Goal: Navigation & Orientation: Find specific page/section

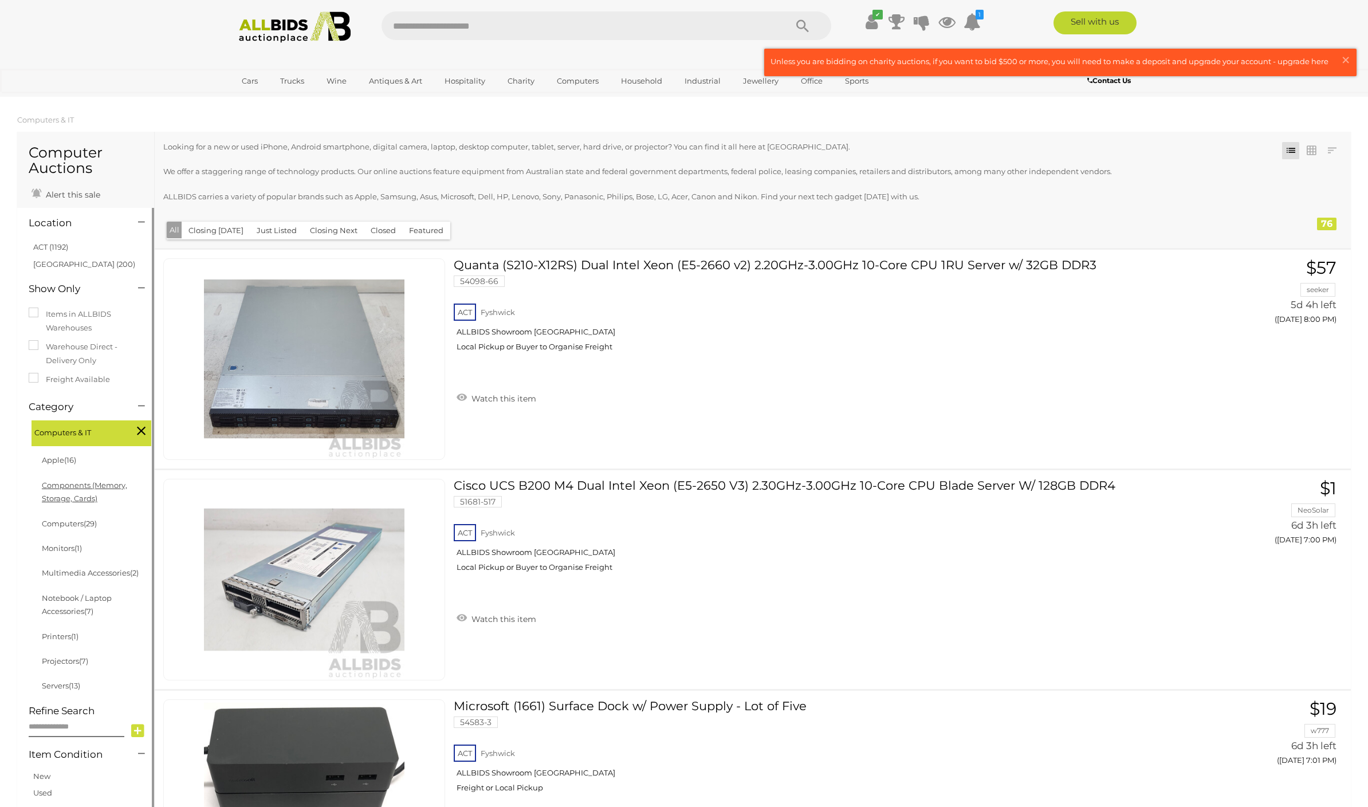
click at [62, 487] on link "Components (Memory, Storage, Cards)" at bounding box center [84, 492] width 85 height 22
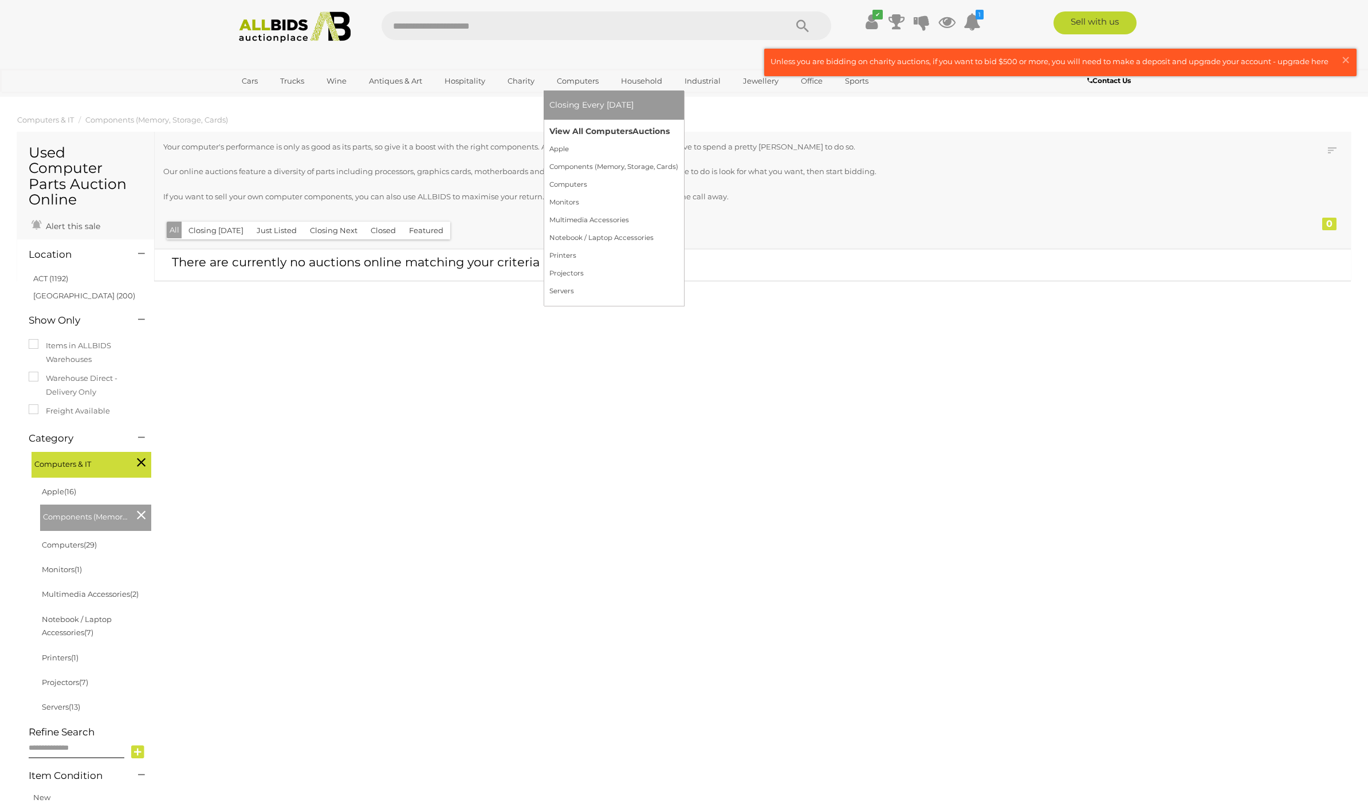
click at [568, 131] on link "View All Computers Auctions" at bounding box center [614, 132] width 129 height 18
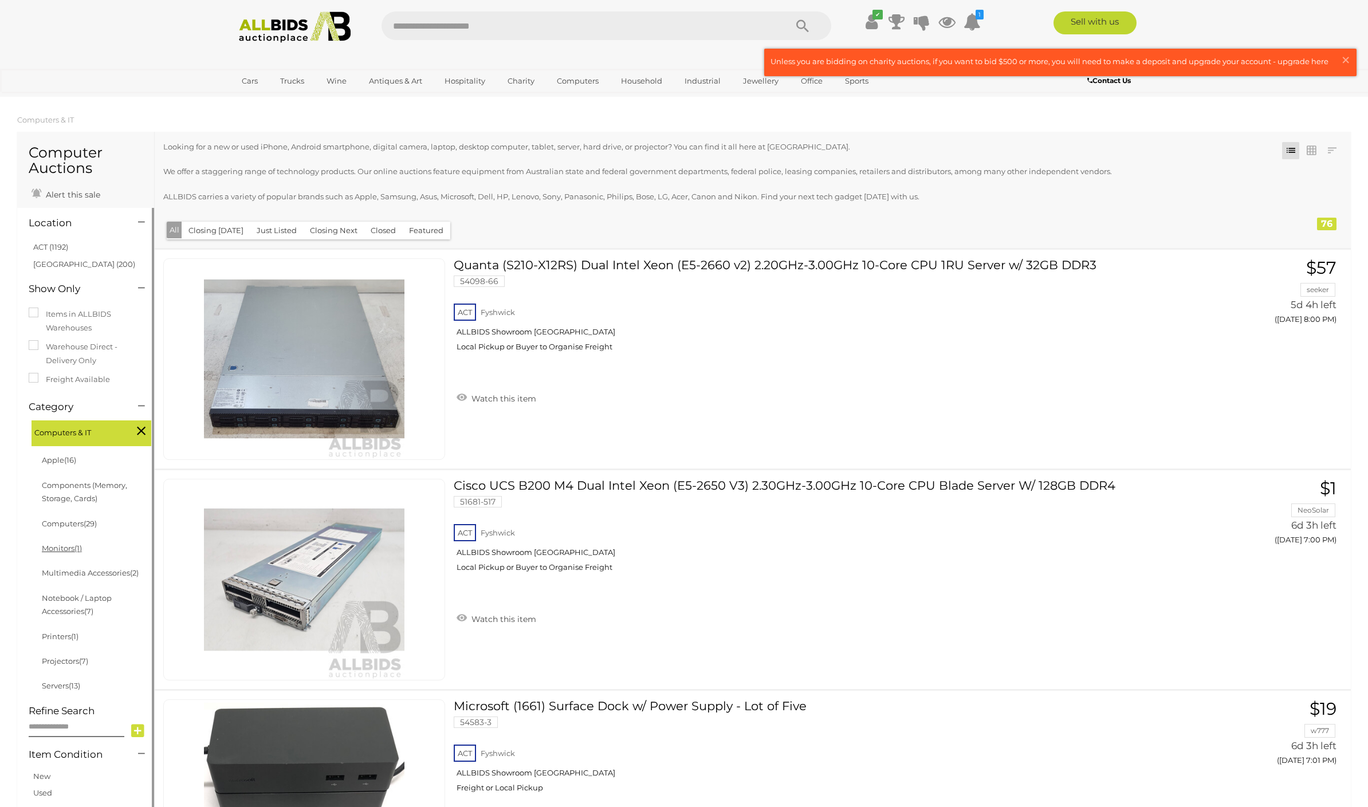
click at [49, 549] on link "Monitors (1)" at bounding box center [62, 548] width 40 height 9
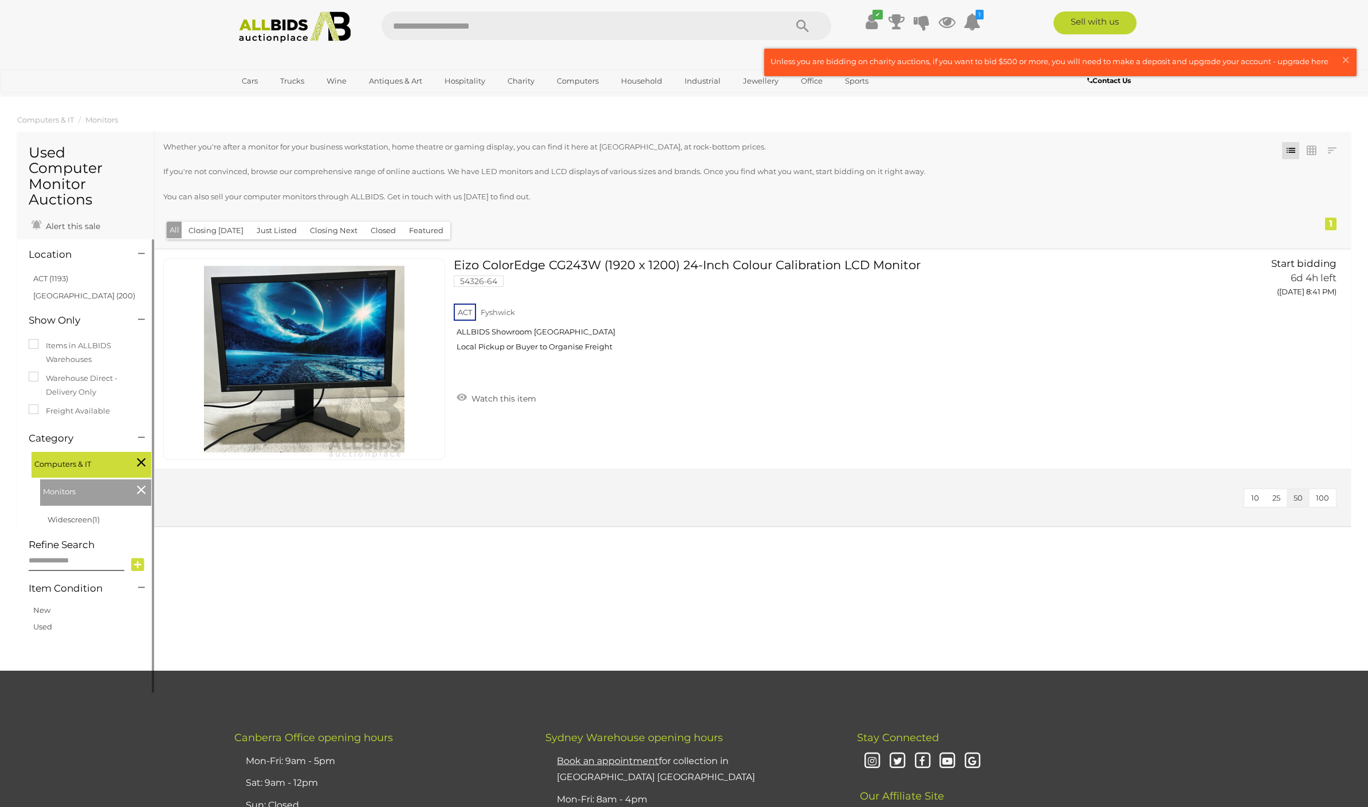
click at [146, 480] on div "Monitors" at bounding box center [95, 493] width 111 height 26
click at [140, 483] on icon at bounding box center [141, 490] width 9 height 15
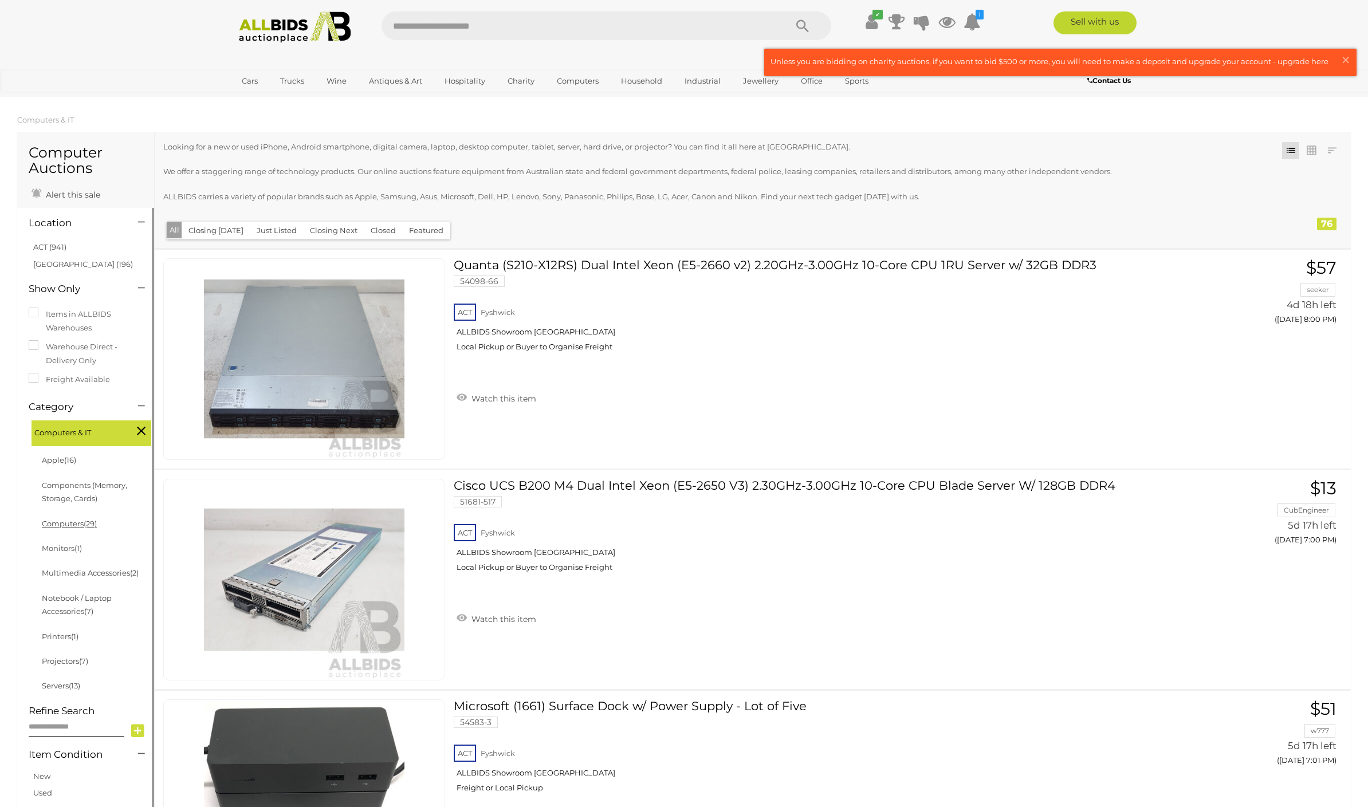
click at [78, 524] on link "Computers (29)" at bounding box center [69, 523] width 55 height 9
